Goal: Information Seeking & Learning: Understand process/instructions

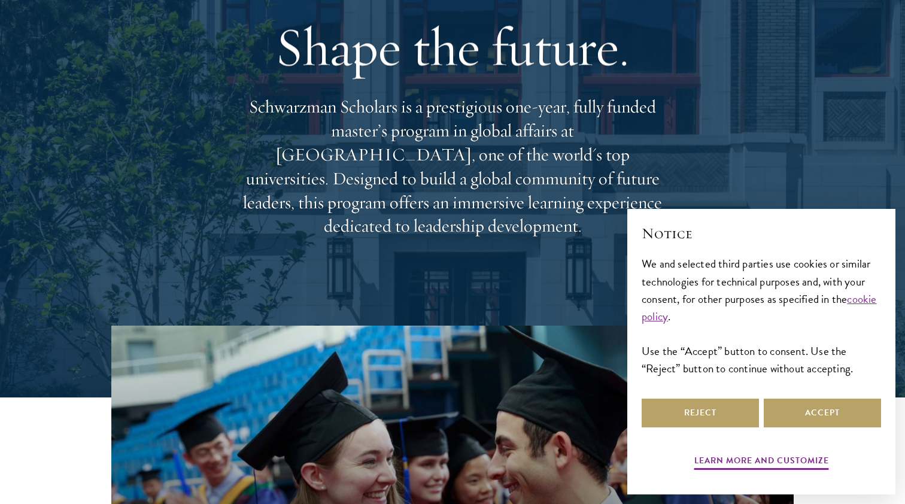
scroll to position [108, 0]
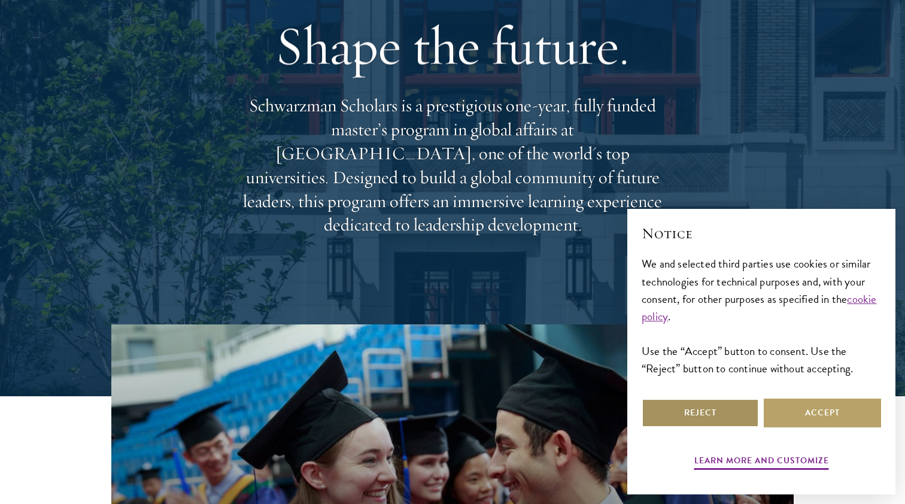
click at [730, 407] on button "Reject" at bounding box center [700, 413] width 117 height 29
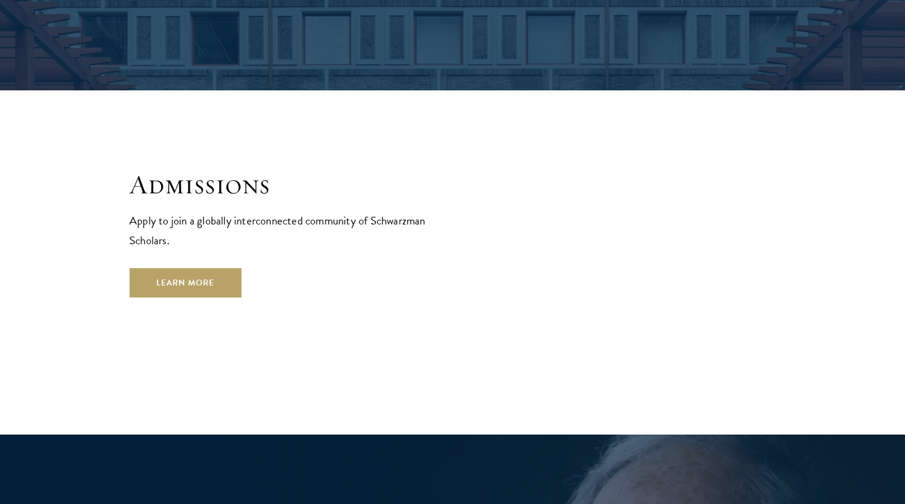
scroll to position [1972, 0]
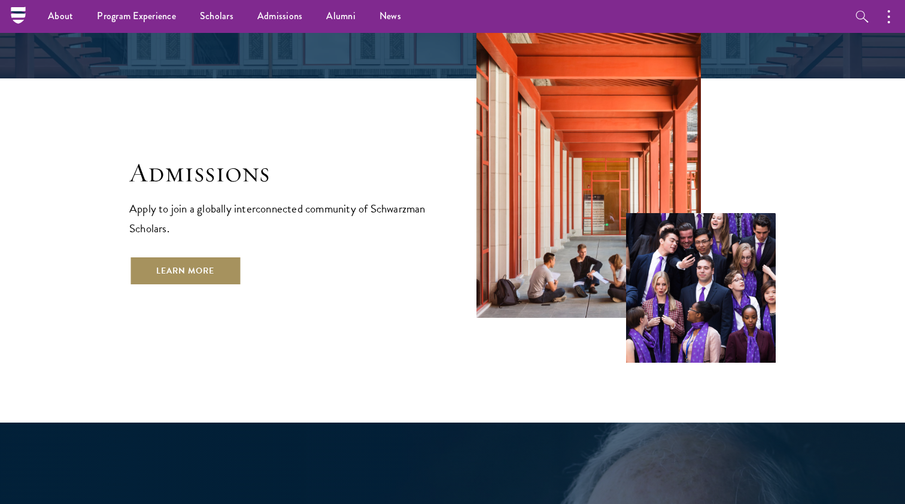
click at [202, 256] on link "Learn More" at bounding box center [185, 270] width 112 height 29
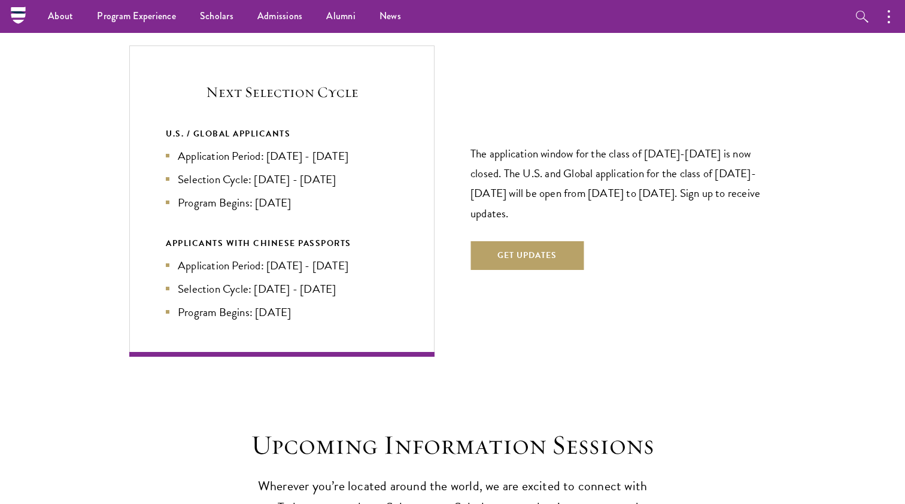
scroll to position [2540, 0]
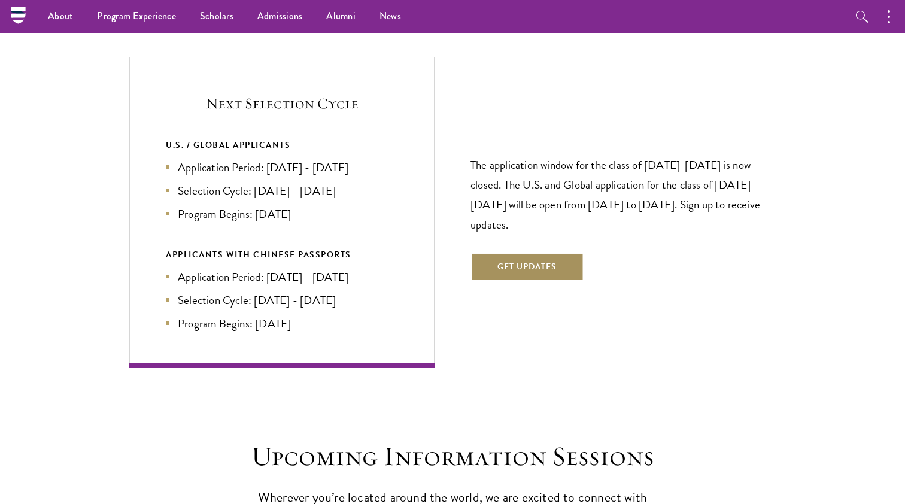
click at [526, 253] on button "Get Updates" at bounding box center [526, 267] width 113 height 29
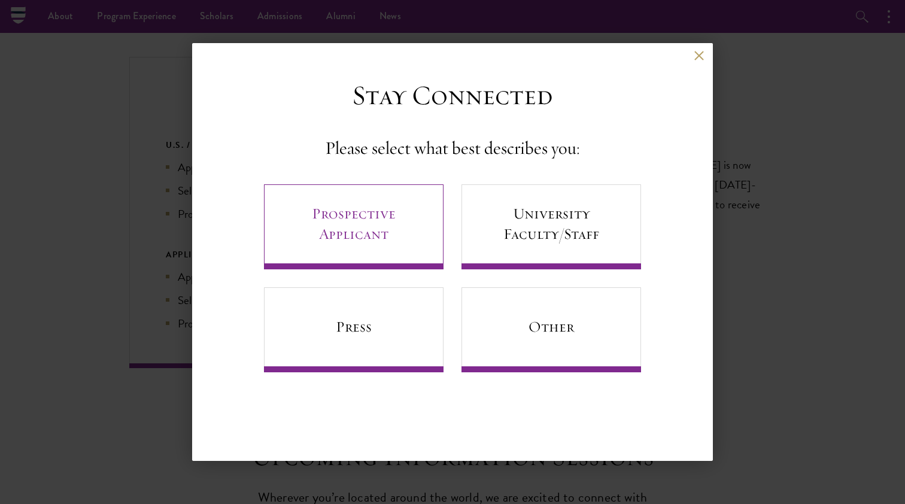
click at [406, 220] on link "Prospective Applicant" at bounding box center [354, 226] width 180 height 85
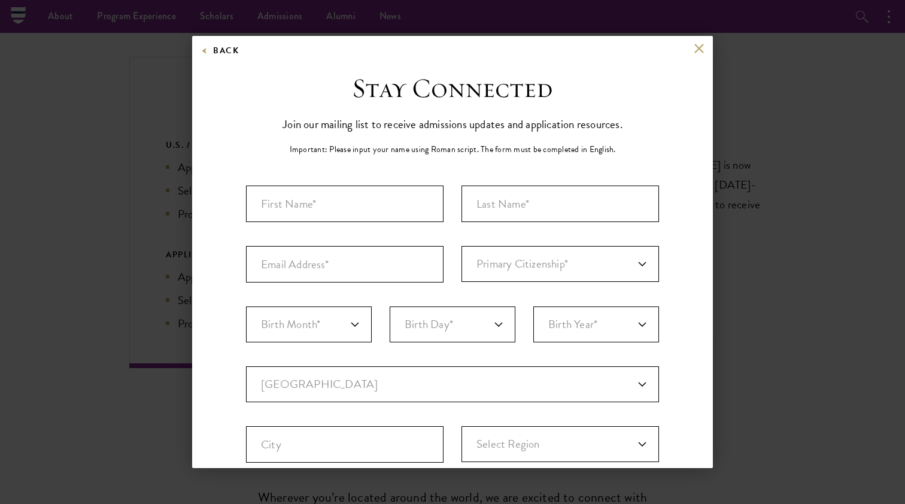
scroll to position [0, 0]
click at [697, 51] on button at bounding box center [699, 48] width 10 height 10
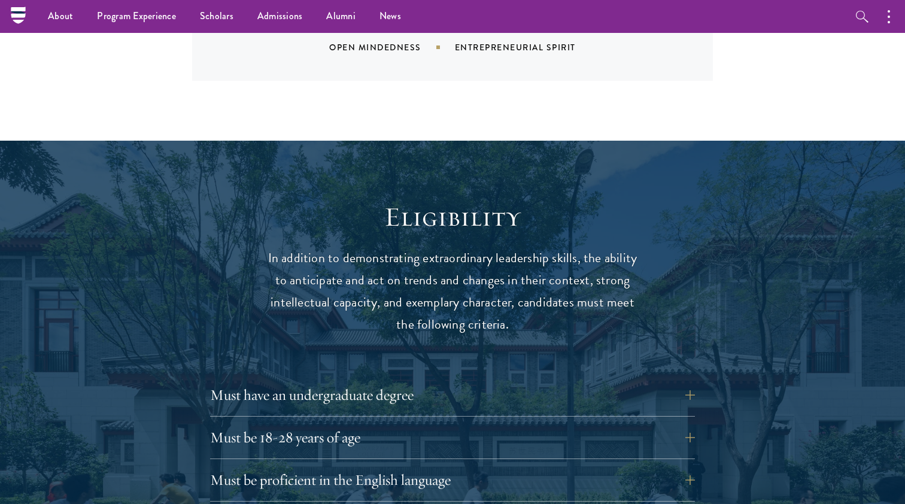
scroll to position [992, 0]
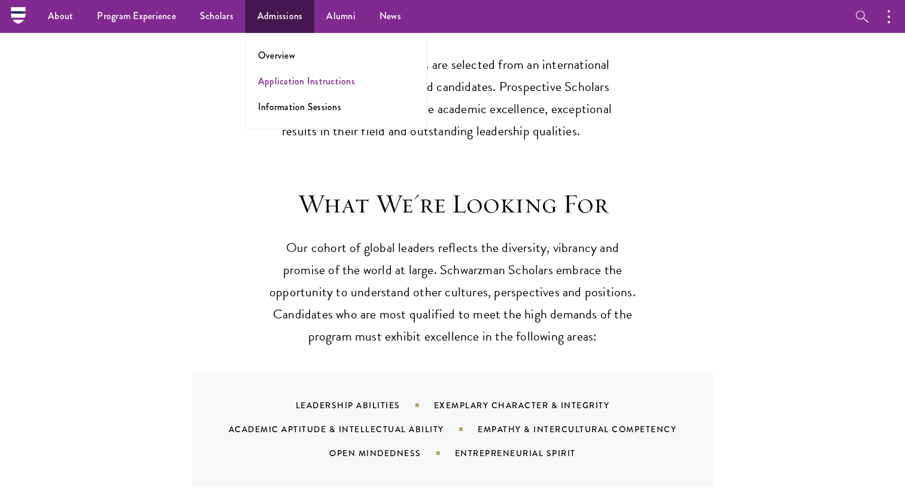
click at [283, 82] on link "Application Instructions" at bounding box center [306, 81] width 97 height 14
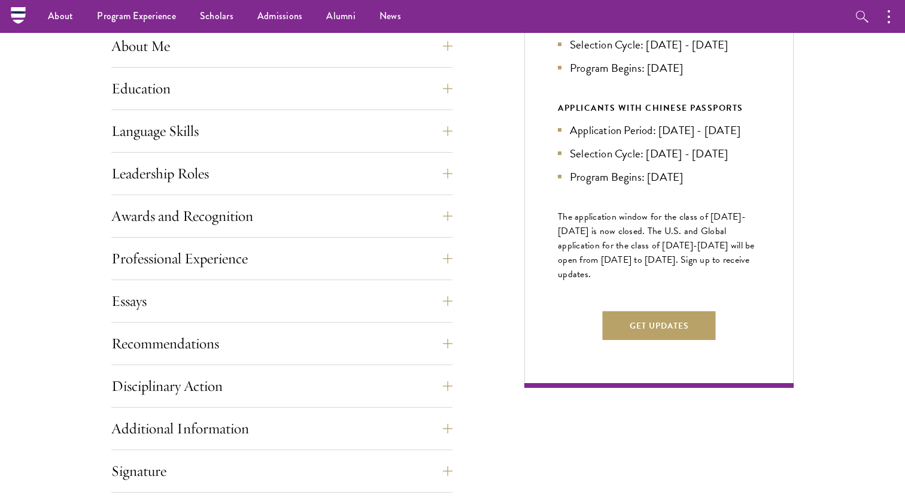
scroll to position [578, 0]
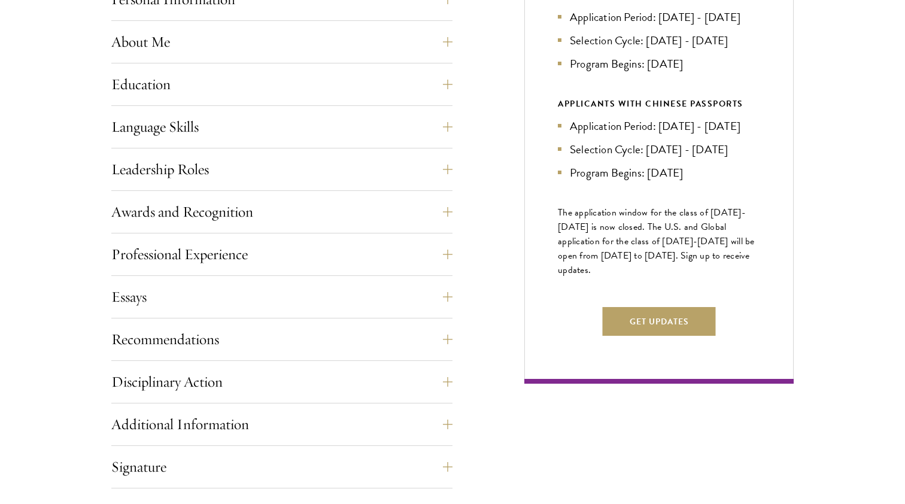
click at [769, 158] on div "Next Selection Cycle U.S. / GLOBAL APPLICANTS Application Period: Apr 2026 - Se…" at bounding box center [658, 145] width 269 height 477
